Goal: Task Accomplishment & Management: Manage account settings

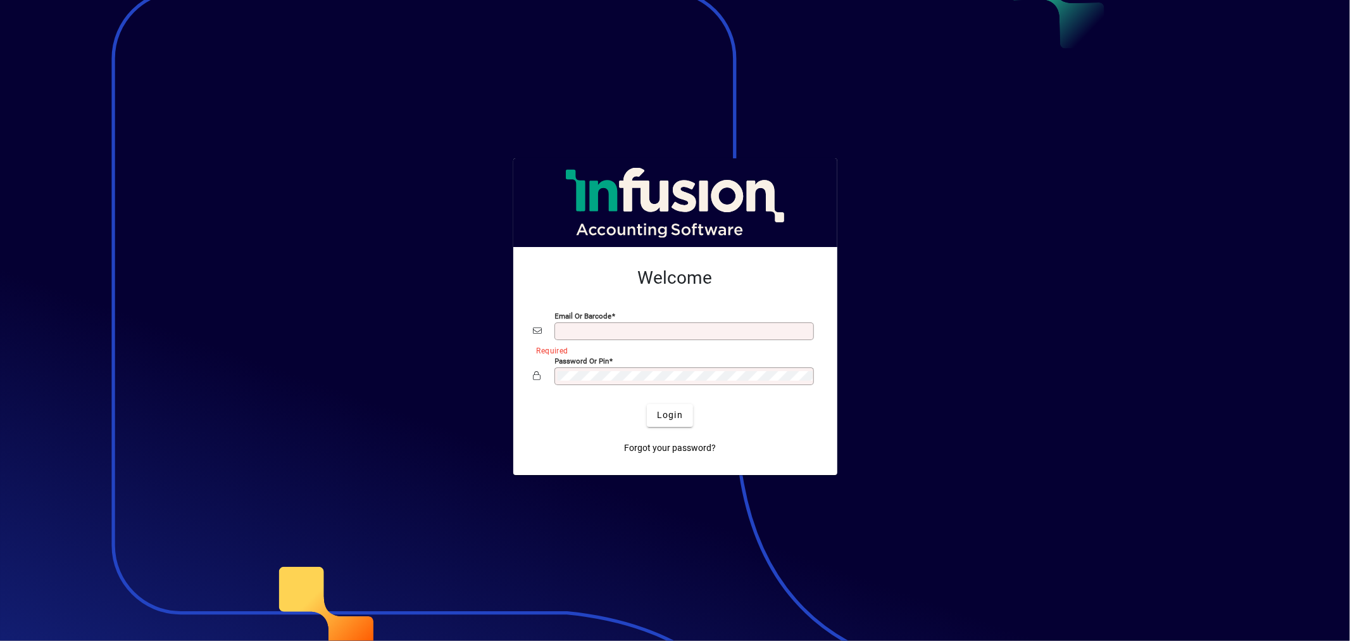
type input "**********"
click at [887, 151] on div at bounding box center [675, 320] width 1350 height 641
